Goal: Entertainment & Leisure: Browse casually

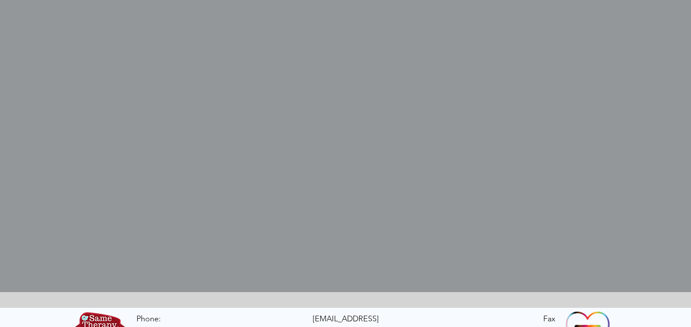
scroll to position [335, 0]
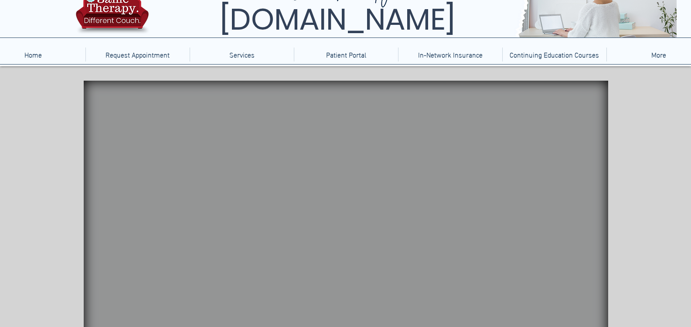
scroll to position [113, 0]
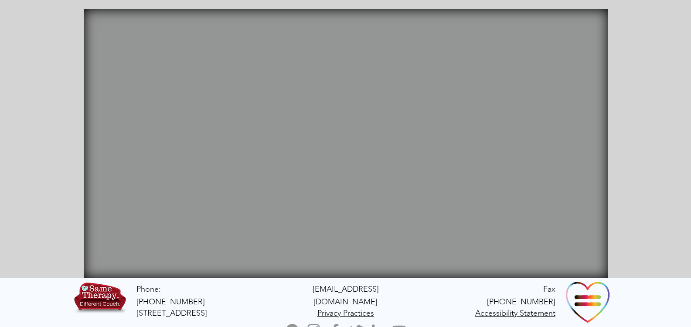
click at [509, 154] on icon "An image of a hashtag sign that when clicked brings you to a Jackson Pollock ga…" at bounding box center [522, 159] width 27 height 27
click at [149, 69] on icon "main content" at bounding box center [130, 68] width 79 height 78
click at [250, 153] on icon "main content" at bounding box center [253, 146] width 10 height 102
